Goal: Task Accomplishment & Management: Complete application form

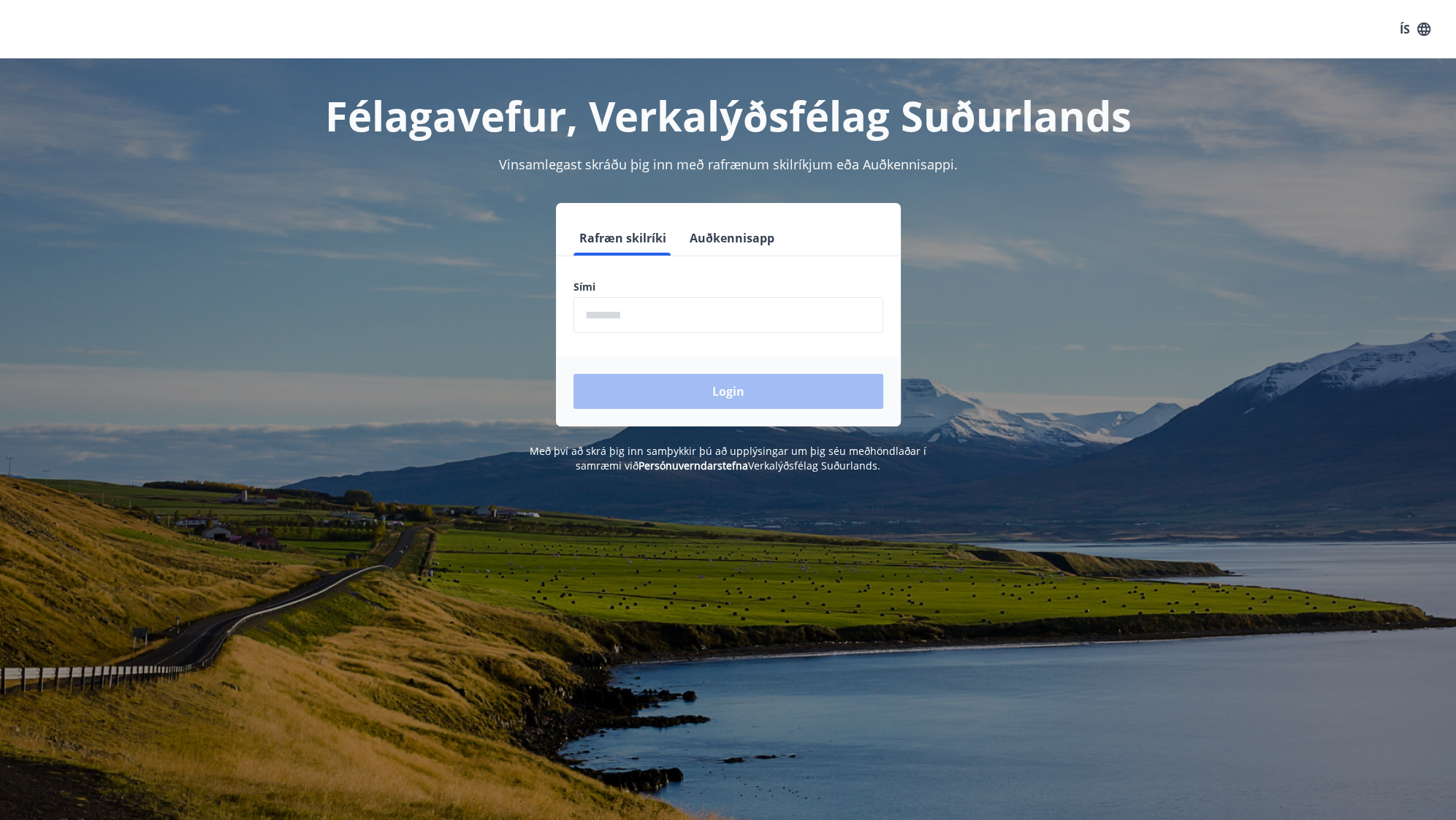
click at [777, 252] on div "Rafræn skilríki Auðkennisapp" at bounding box center [728, 238] width 345 height 35
click at [762, 245] on button "Auðkennisapp" at bounding box center [732, 238] width 97 height 35
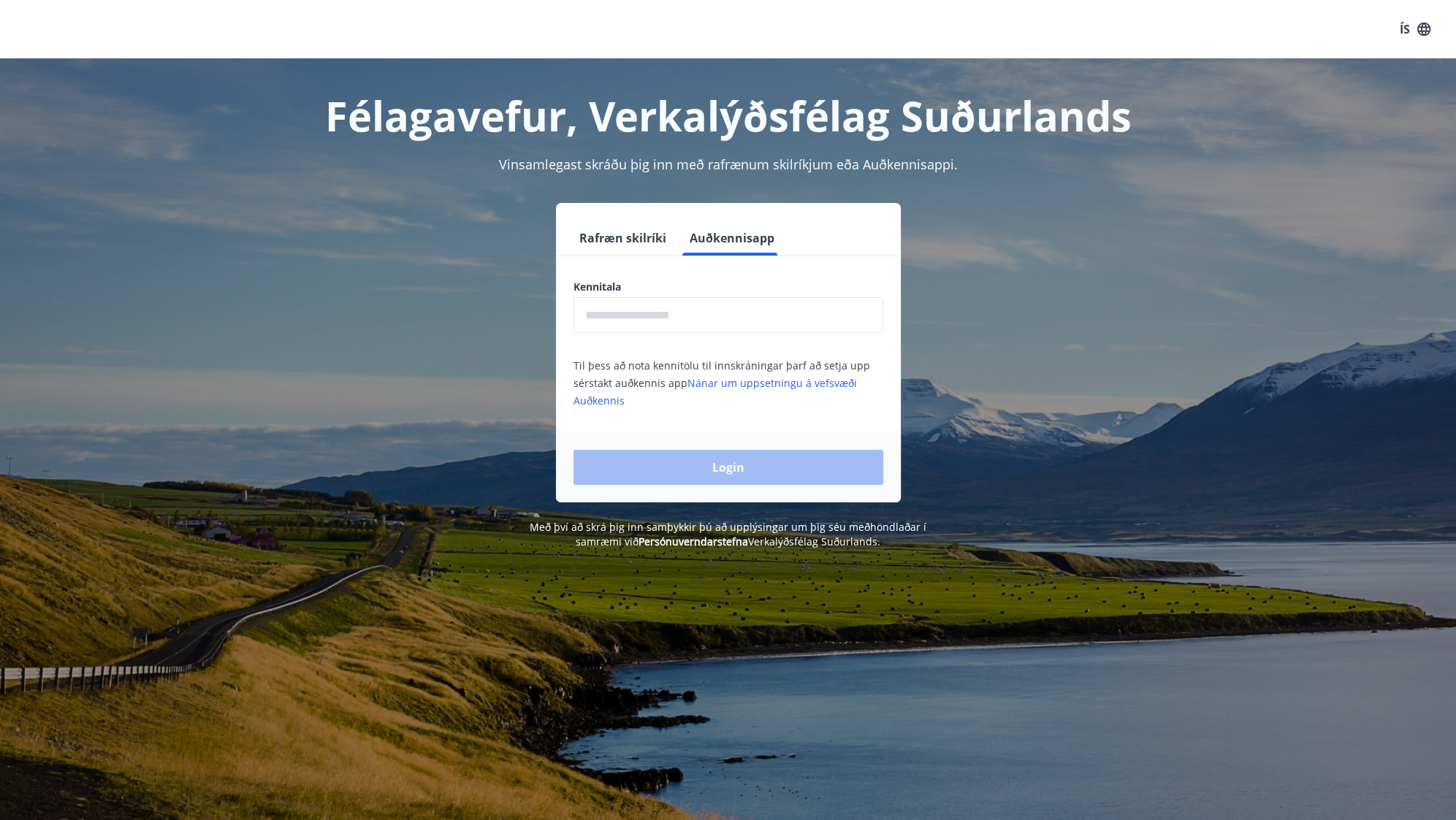
click at [695, 325] on input "text" at bounding box center [729, 315] width 310 height 36
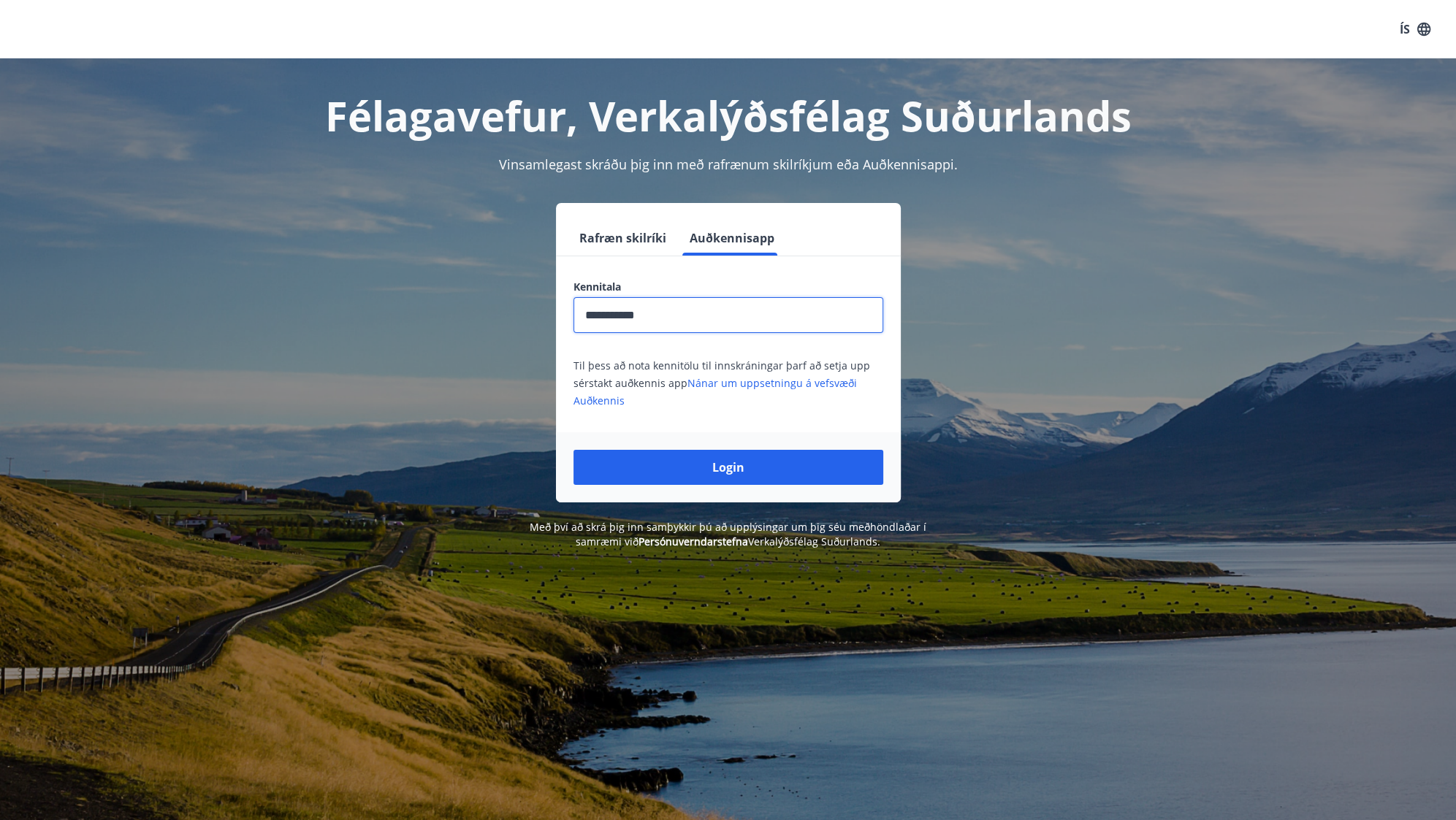
type input "**********"
click at [574, 450] on button "Login" at bounding box center [729, 467] width 310 height 35
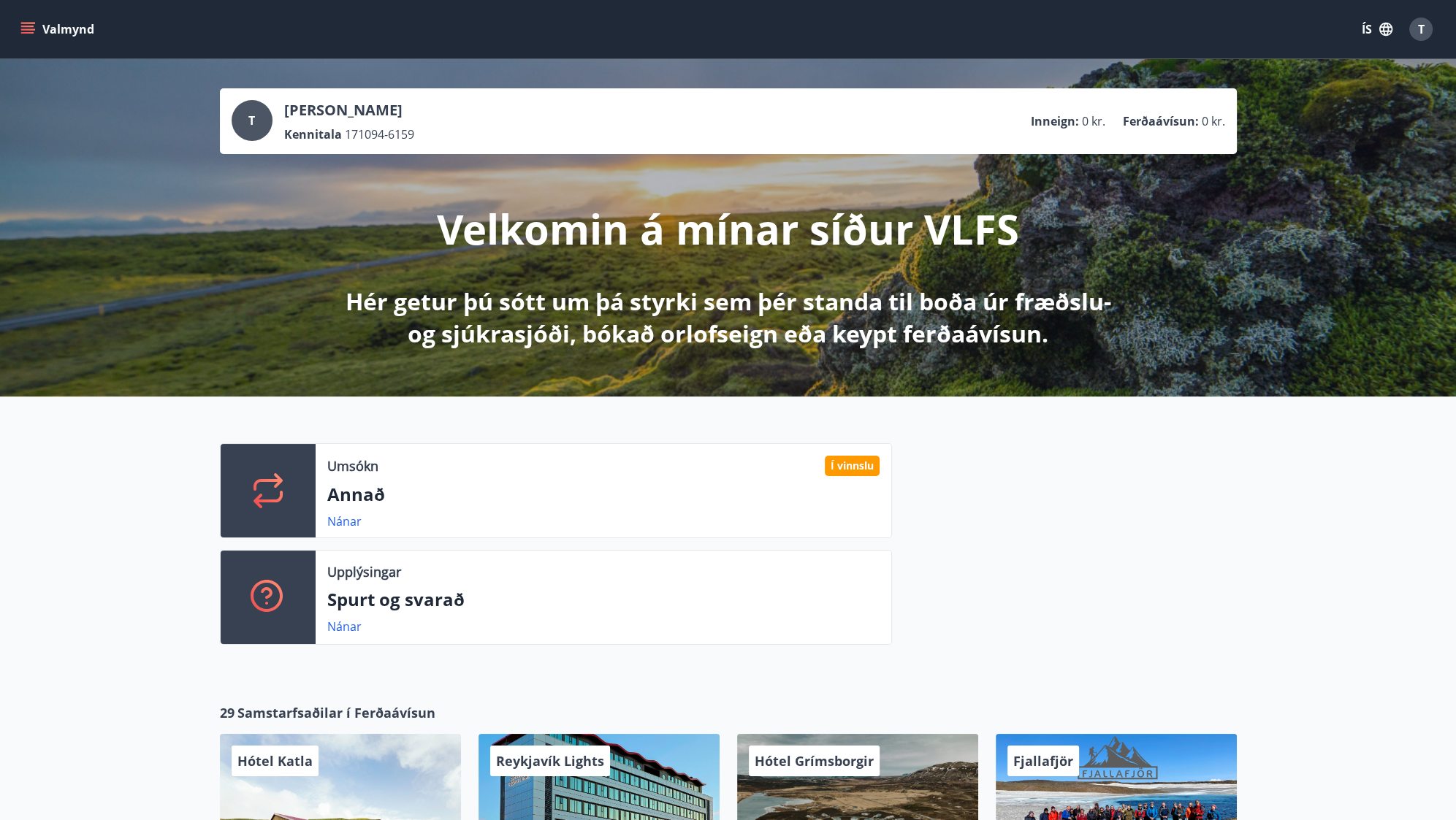
click at [1374, 38] on button "ÍS" at bounding box center [1377, 29] width 47 height 27
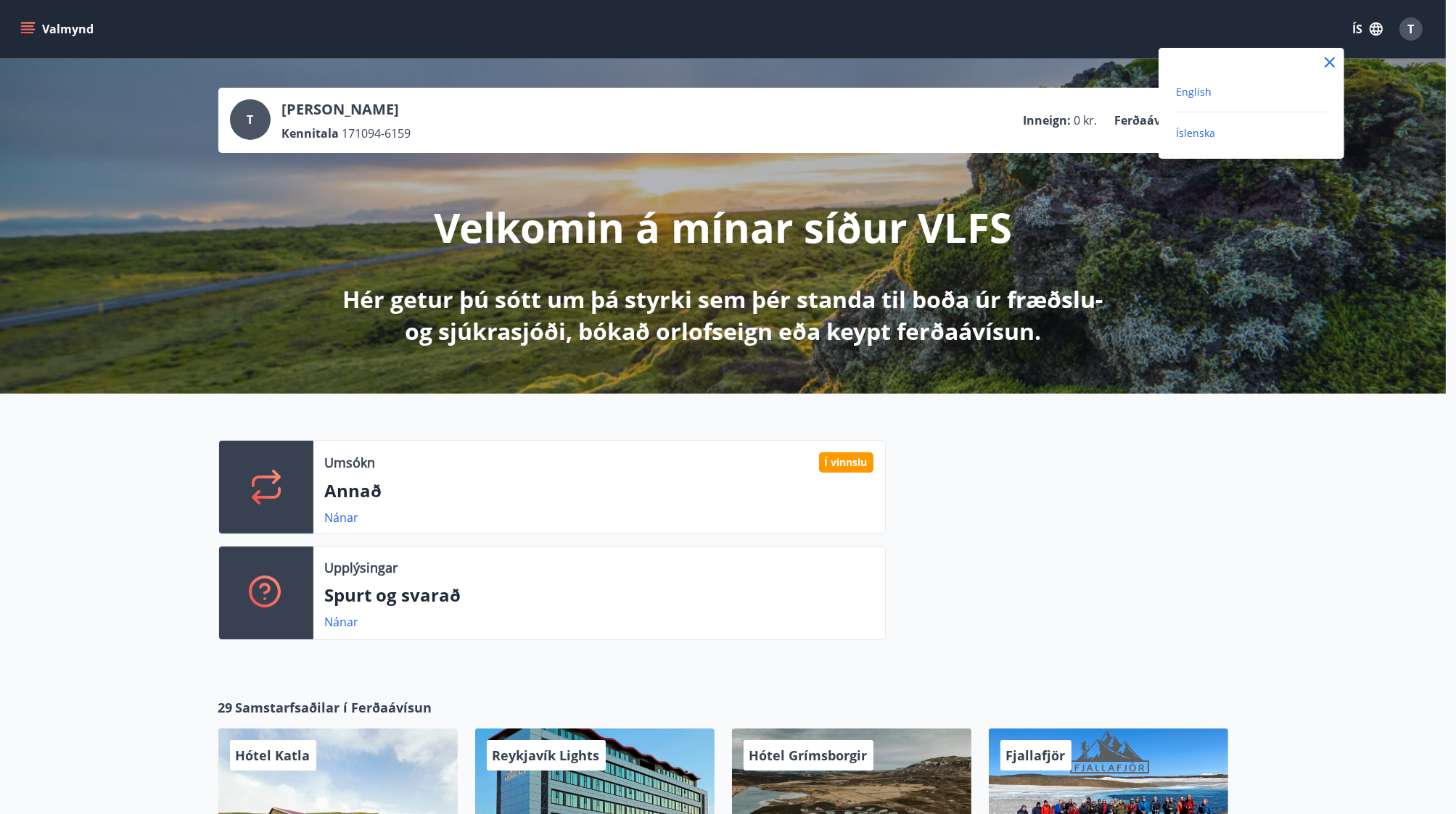
click at [1201, 97] on span "English" at bounding box center [1193, 91] width 35 height 14
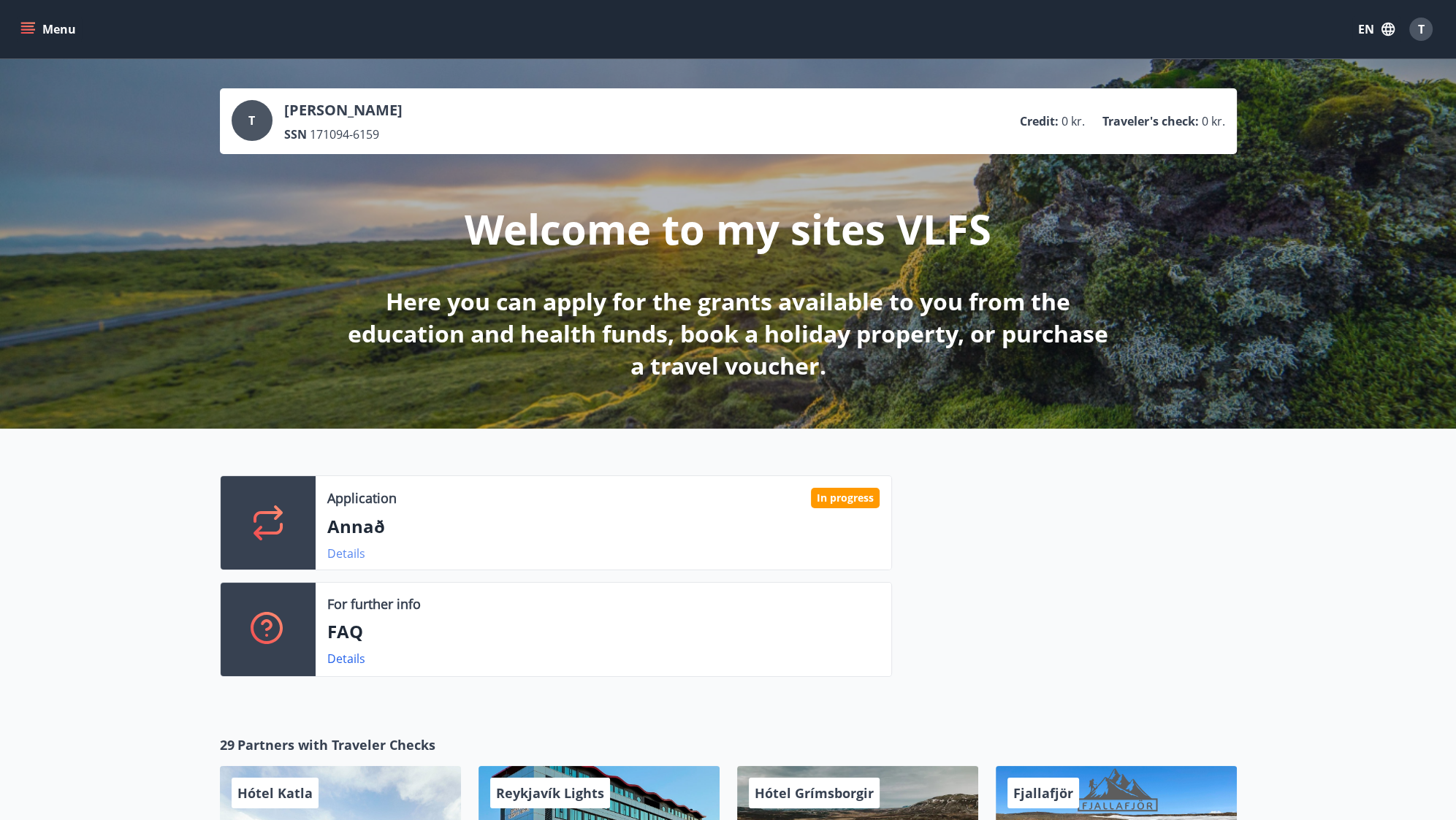
click at [362, 555] on link "Details" at bounding box center [347, 553] width 38 height 16
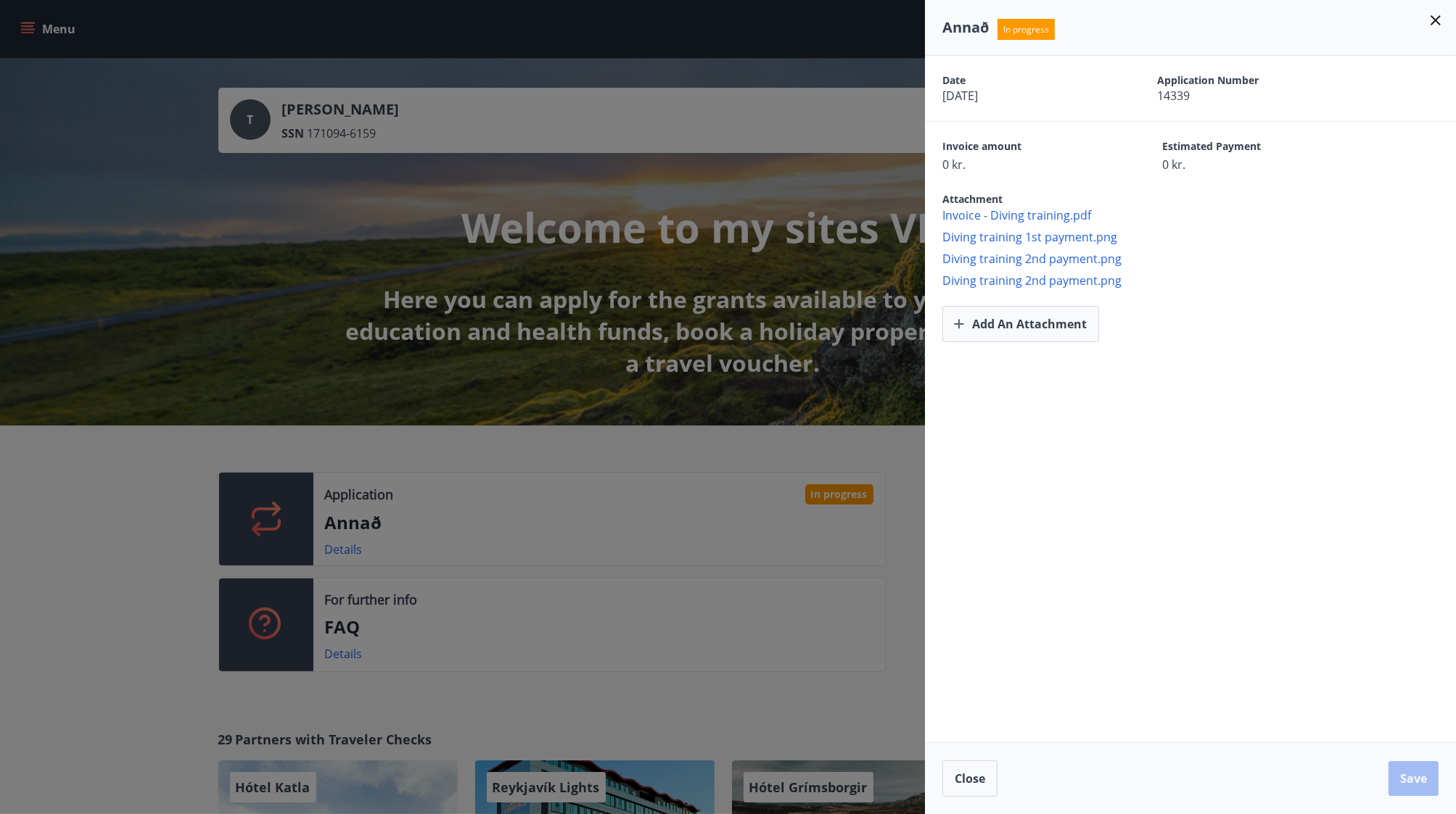
click at [647, 164] on div at bounding box center [728, 407] width 1456 height 814
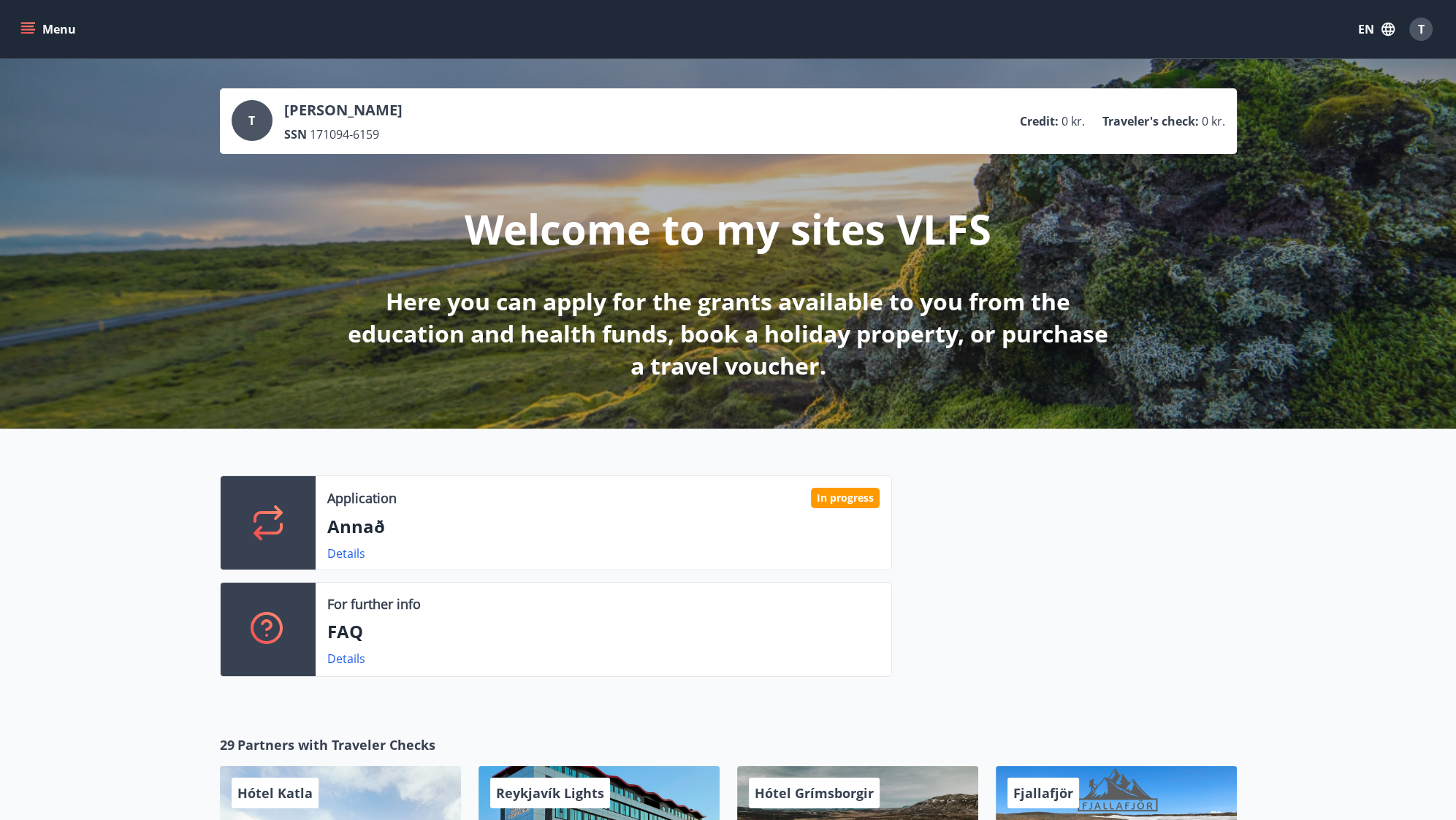
click at [24, 34] on icon "menu" at bounding box center [27, 29] width 14 height 14
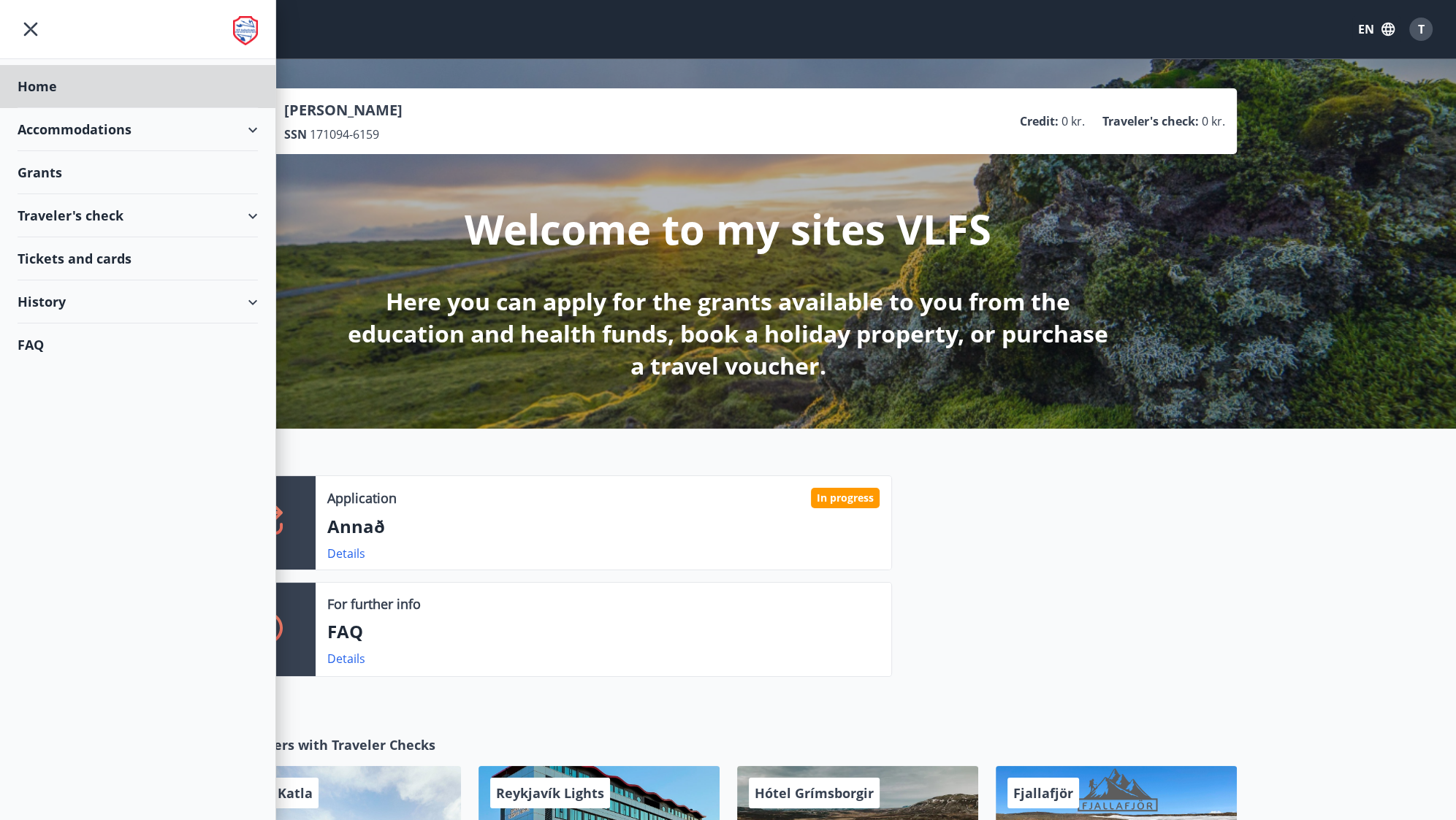
click at [72, 108] on div "Grants" at bounding box center [138, 87] width 240 height 43
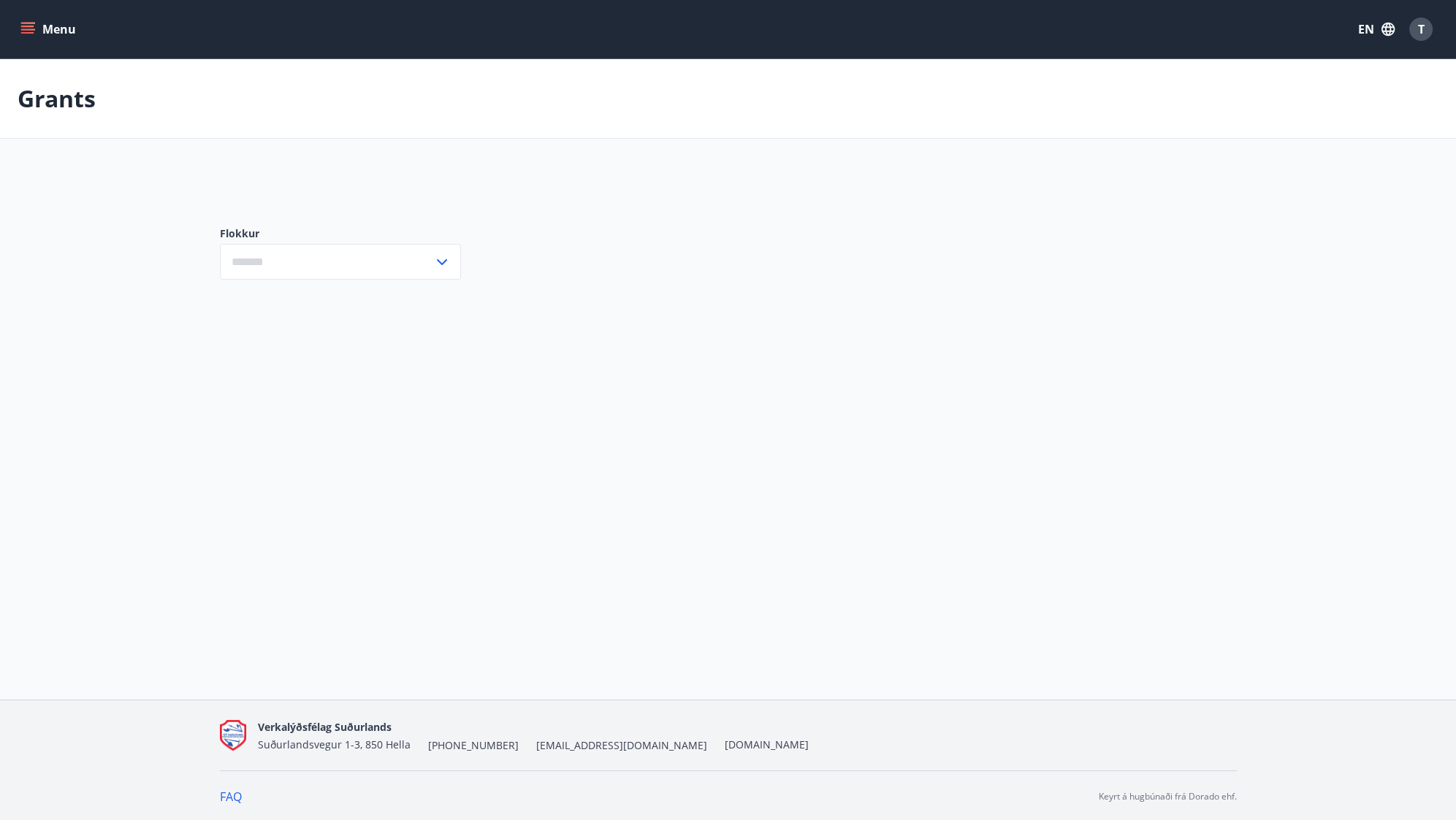
type input "***"
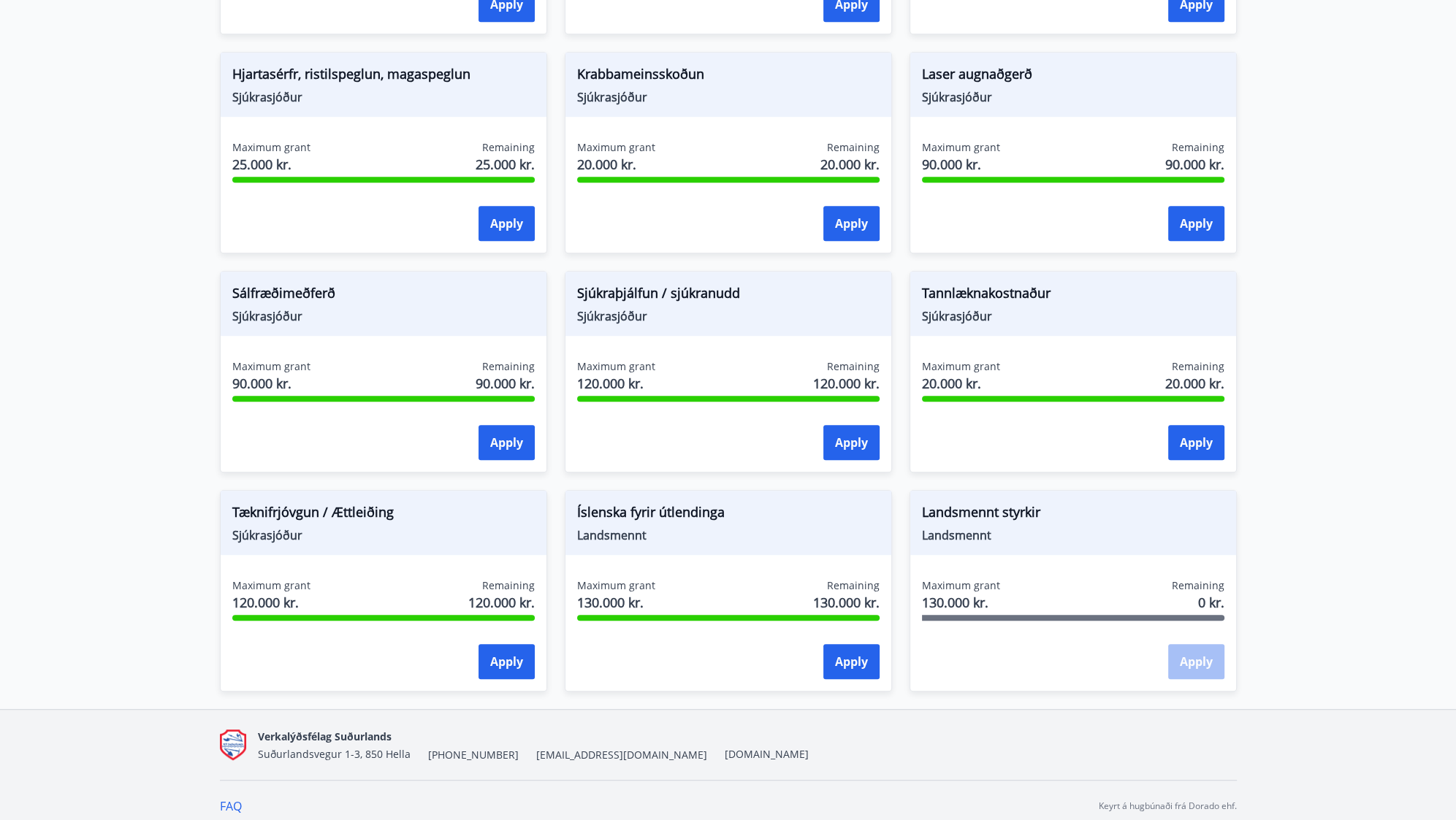
scroll to position [1049, 0]
